Goal: Task Accomplishment & Management: Use online tool/utility

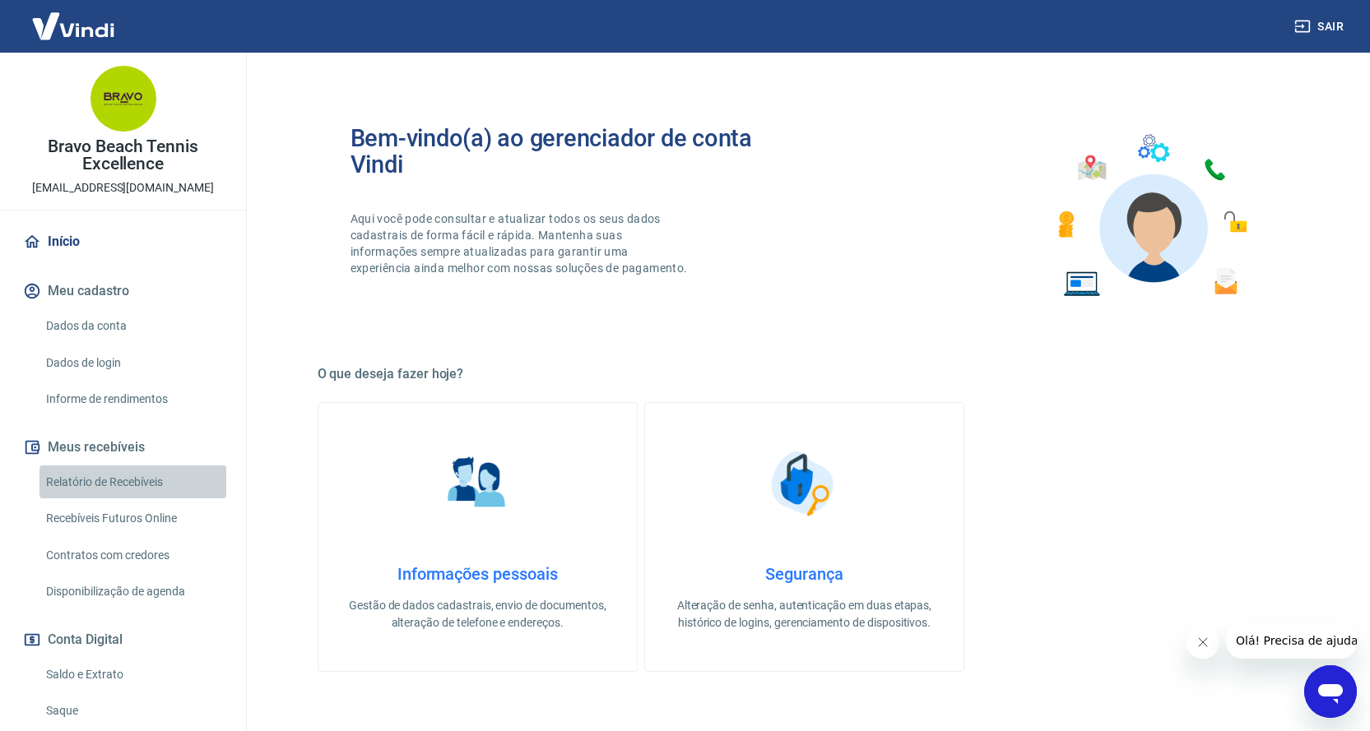
click at [155, 476] on link "Relatório de Recebíveis" at bounding box center [132, 483] width 187 height 34
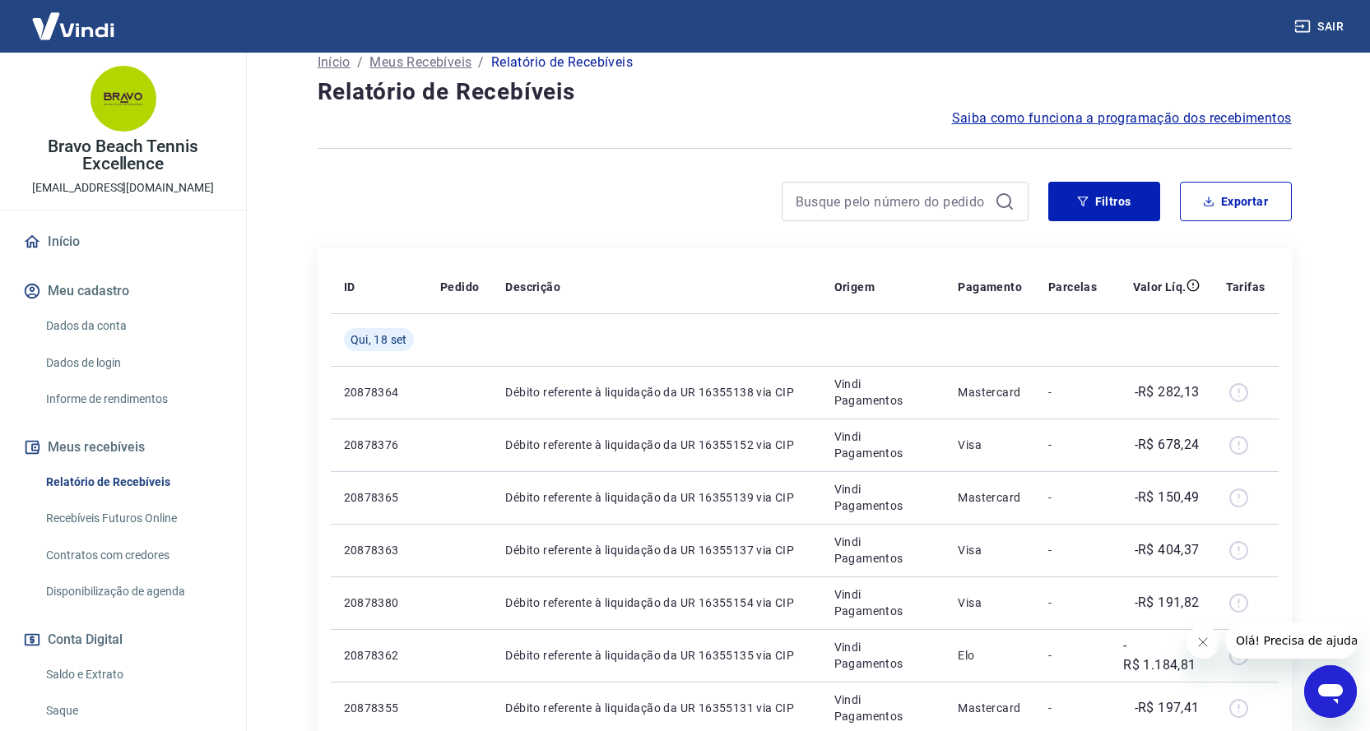
scroll to position [82, 0]
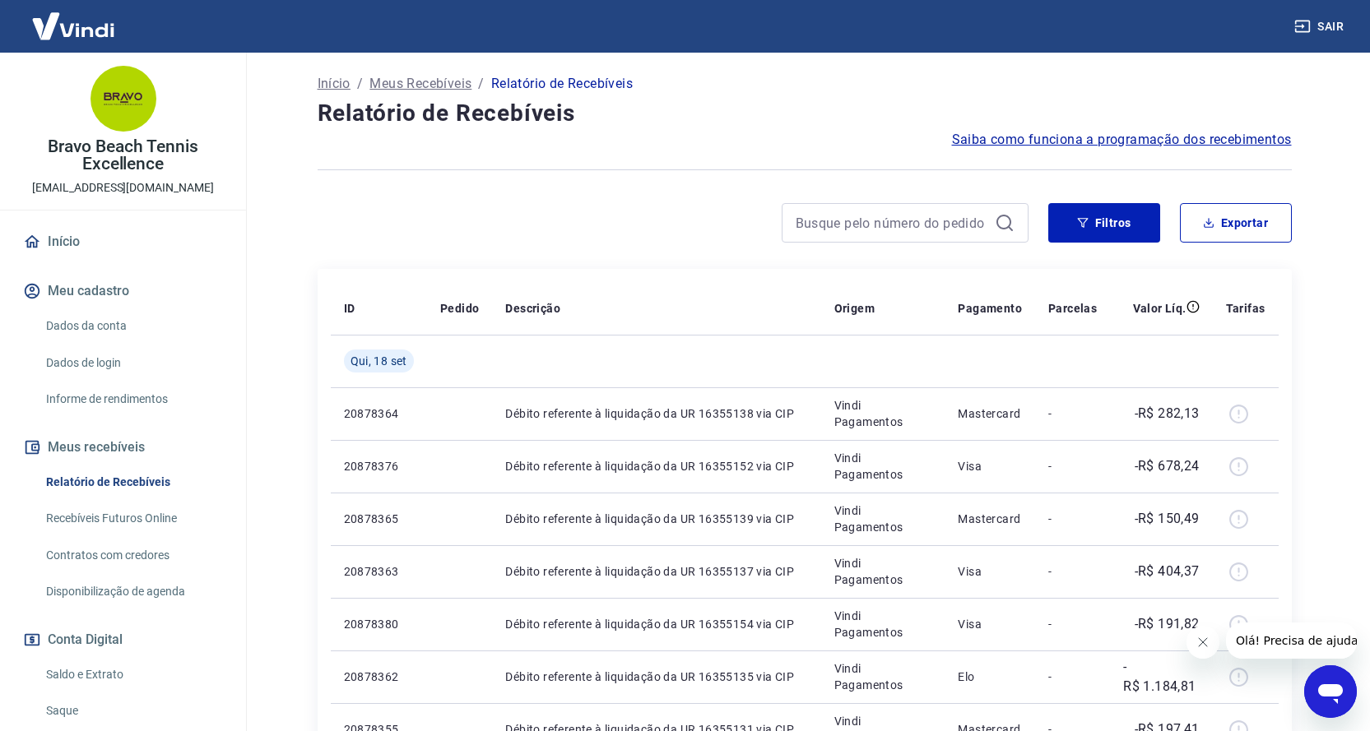
click at [114, 672] on link "Saldo e Extrato" at bounding box center [132, 675] width 187 height 34
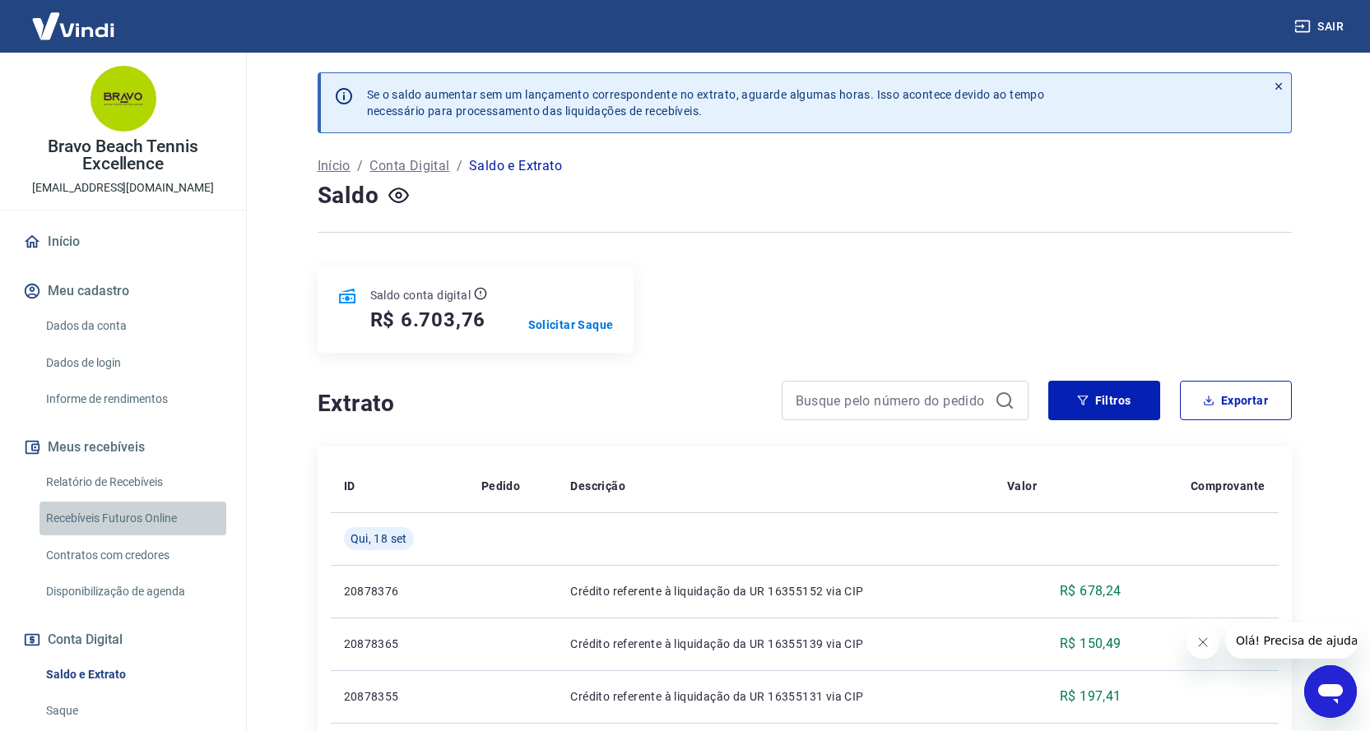
click at [170, 516] on link "Recebíveis Futuros Online" at bounding box center [132, 519] width 187 height 34
